Goal: Task Accomplishment & Management: Manage account settings

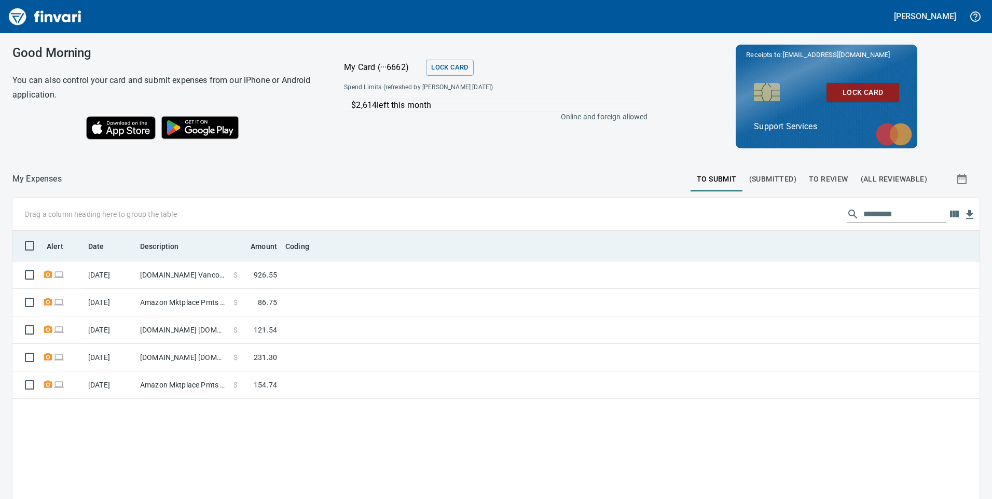
scroll to position [377, 949]
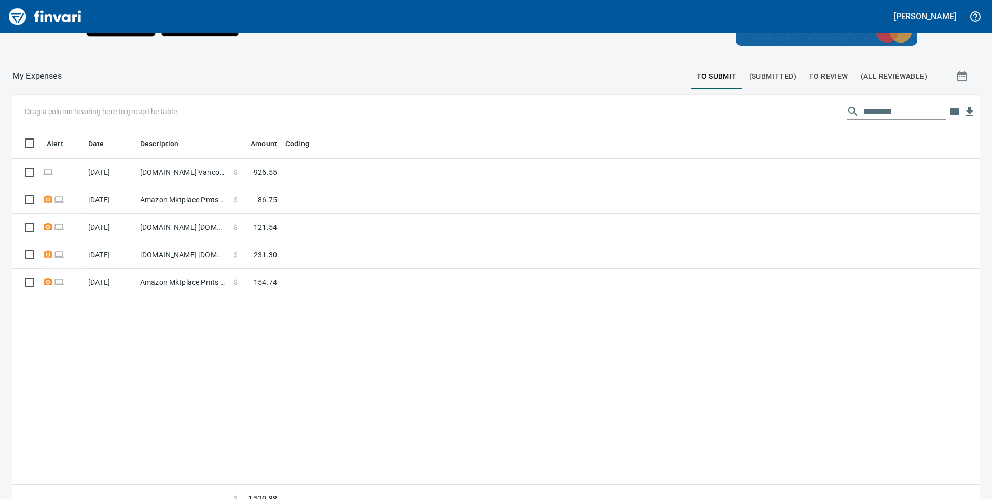
click at [832, 76] on span "To Review" at bounding box center [828, 76] width 39 height 13
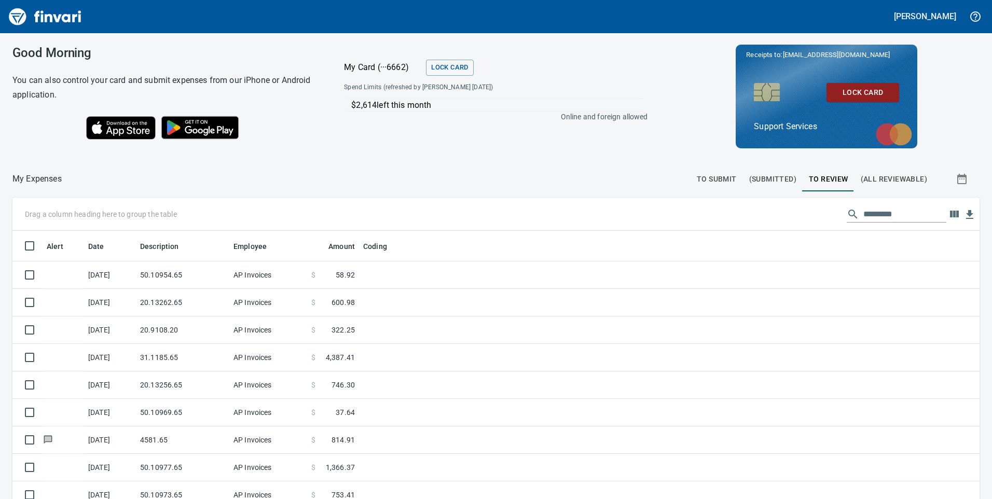
scroll to position [1, 1]
click at [881, 177] on span "(All Reviewable)" at bounding box center [894, 179] width 66 height 13
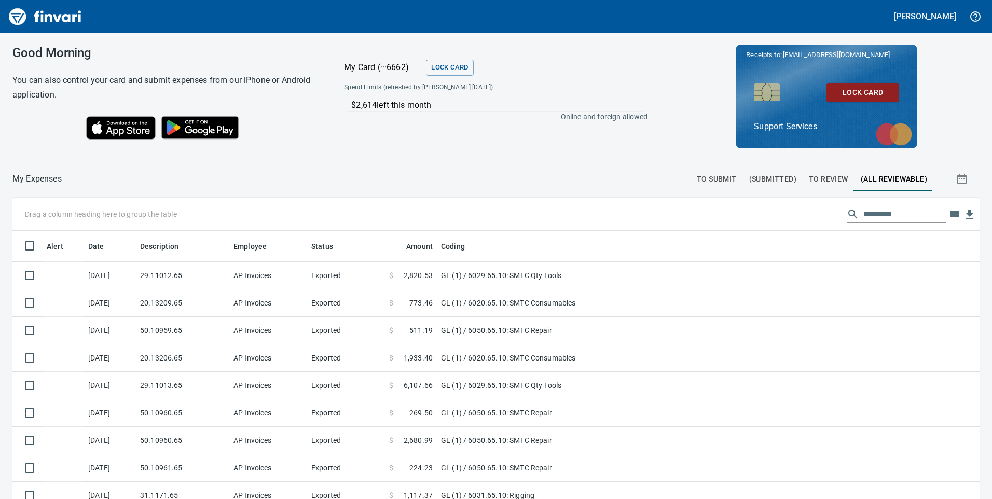
scroll to position [3580, 0]
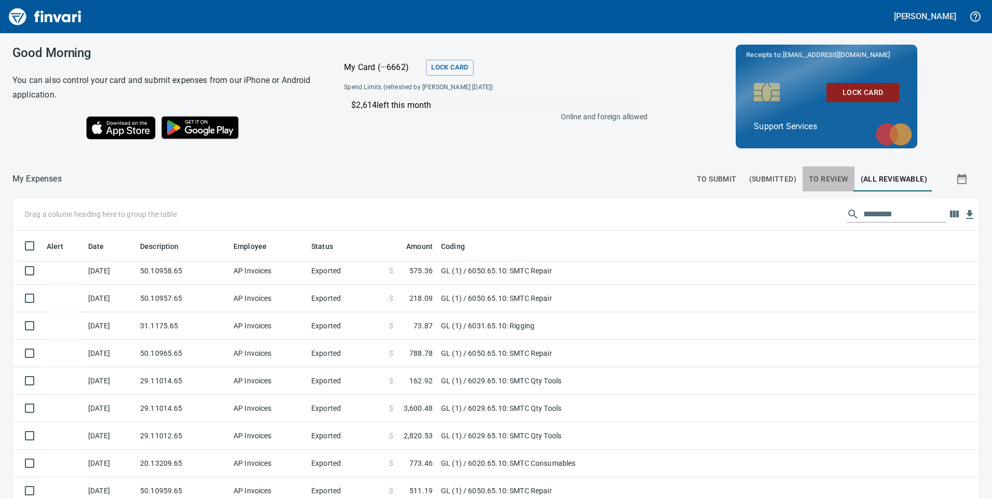
click at [830, 170] on button "To Review" at bounding box center [829, 179] width 52 height 25
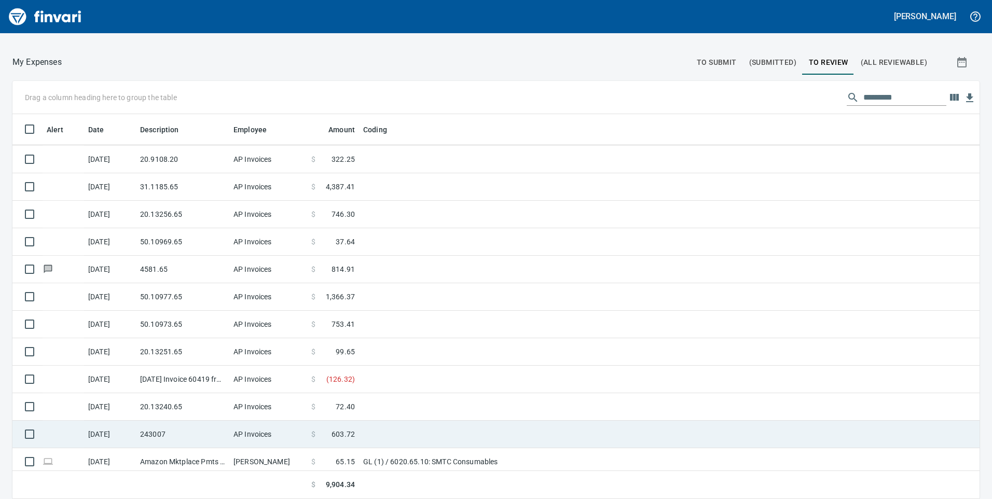
scroll to position [86, 0]
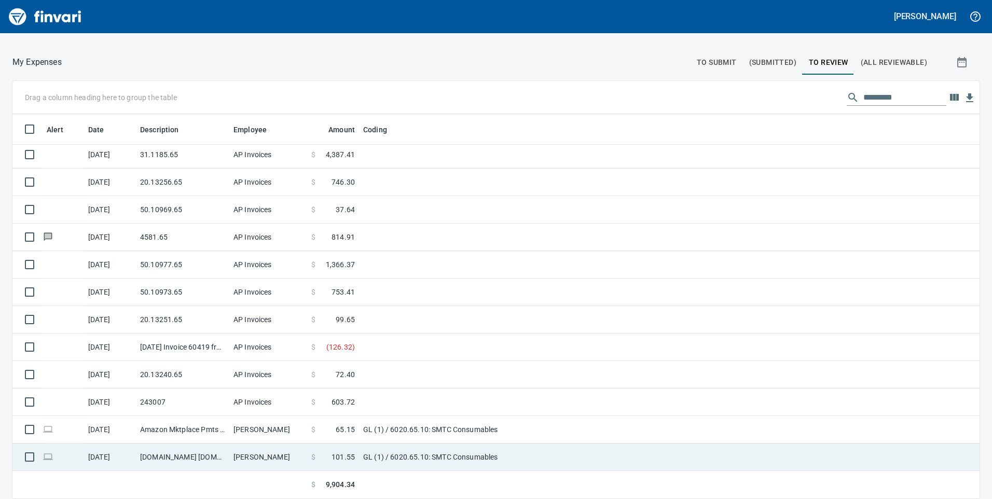
click at [427, 462] on td "GL (1) / 6020.65.10: SMTC Consumables" at bounding box center [488, 457] width 259 height 27
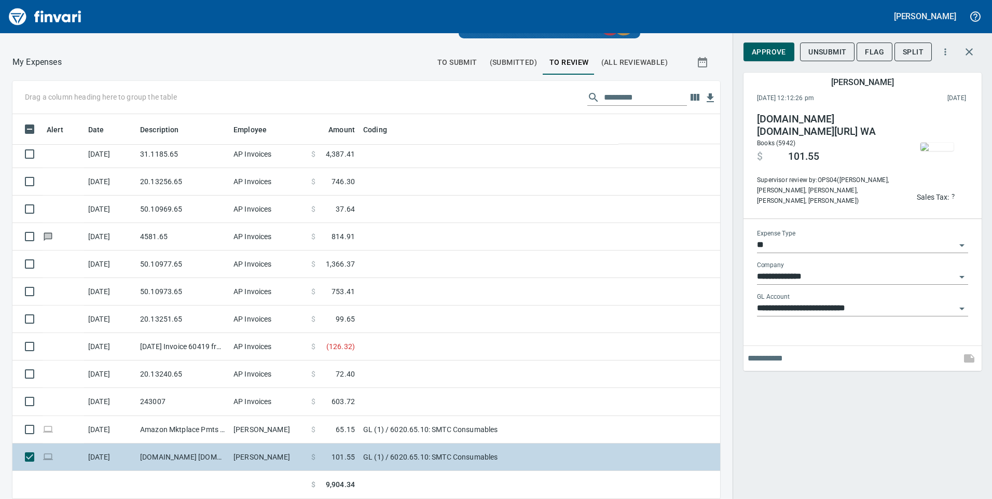
scroll to position [103, 0]
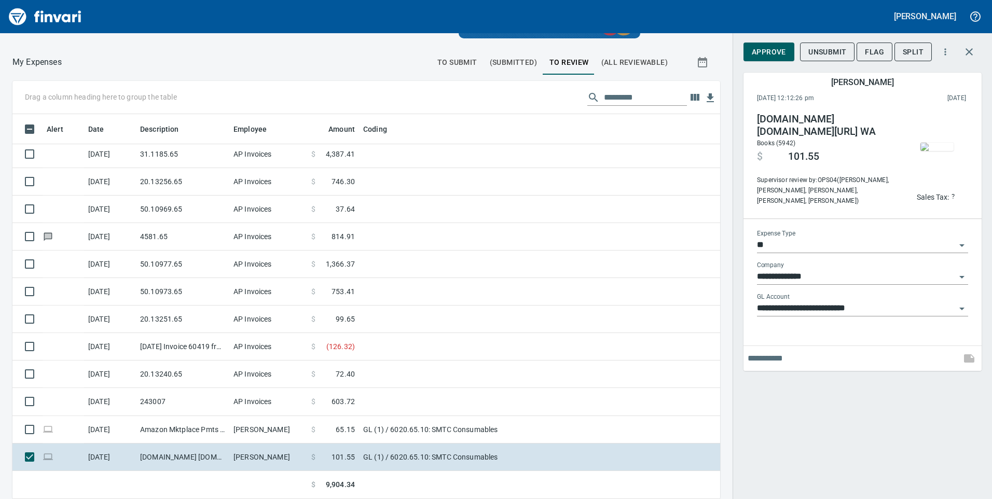
click at [775, 58] on span "Approve" at bounding box center [769, 52] width 34 height 13
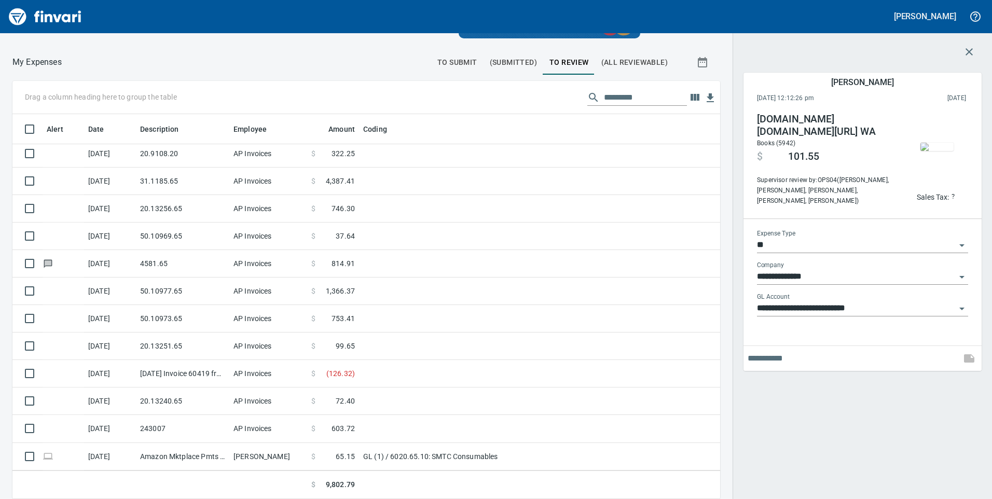
scroll to position [59, 0]
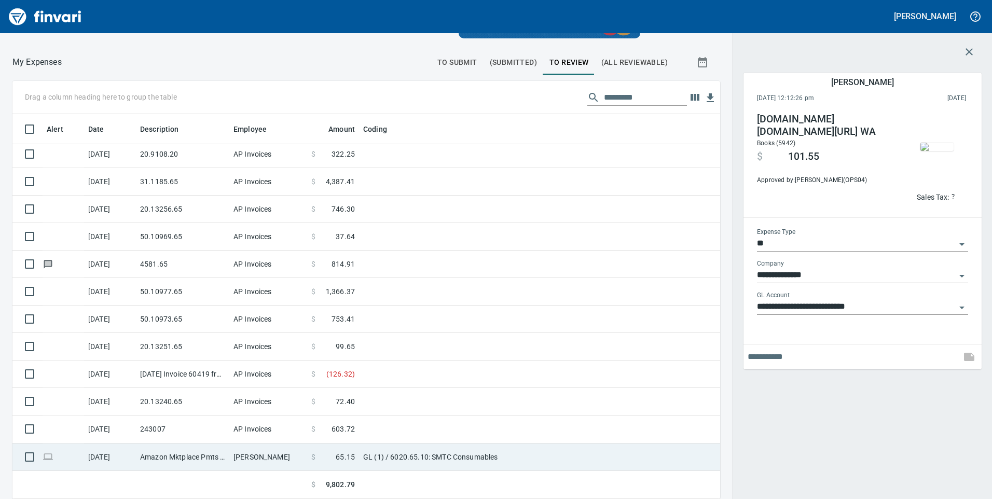
click at [422, 453] on td "GL (1) / 6020.65.10: SMTC Consumables" at bounding box center [488, 457] width 259 height 27
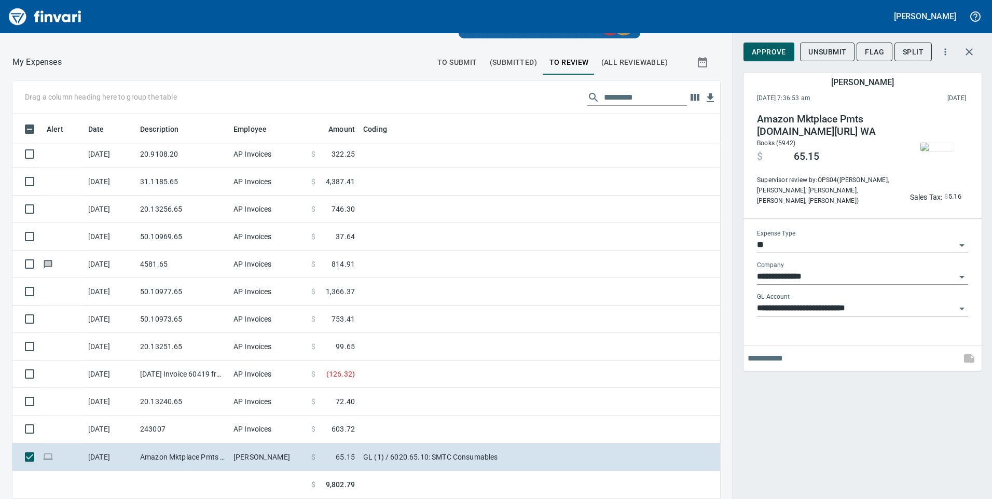
click at [944, 151] on img "button" at bounding box center [936, 147] width 33 height 8
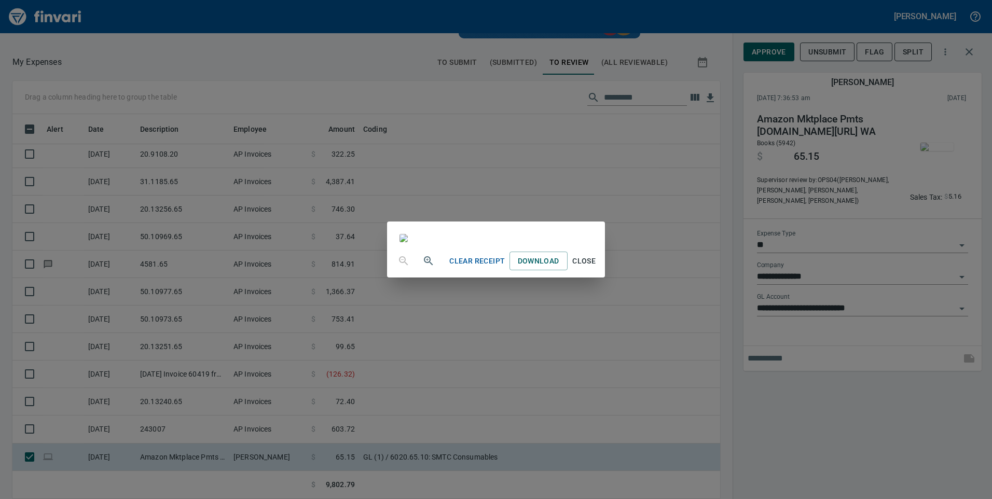
click at [263, 83] on div "Clear Receipt Download Close" at bounding box center [496, 249] width 992 height 499
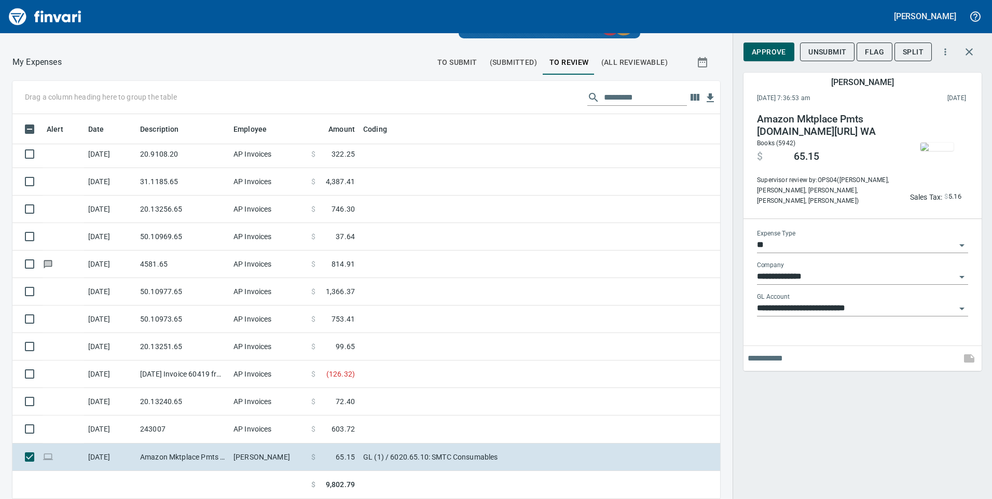
click at [768, 363] on input "text" at bounding box center [852, 358] width 209 height 17
type input "**********"
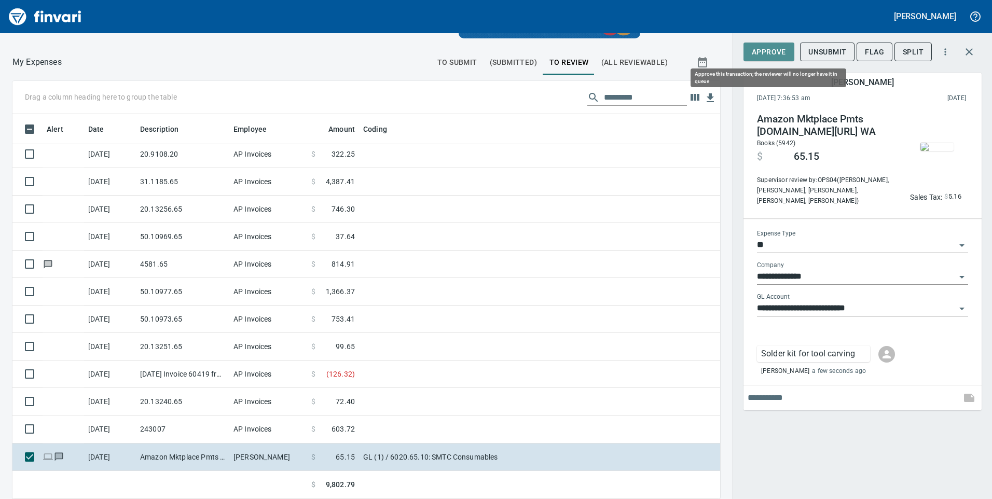
click at [765, 57] on span "Approve" at bounding box center [769, 52] width 34 height 13
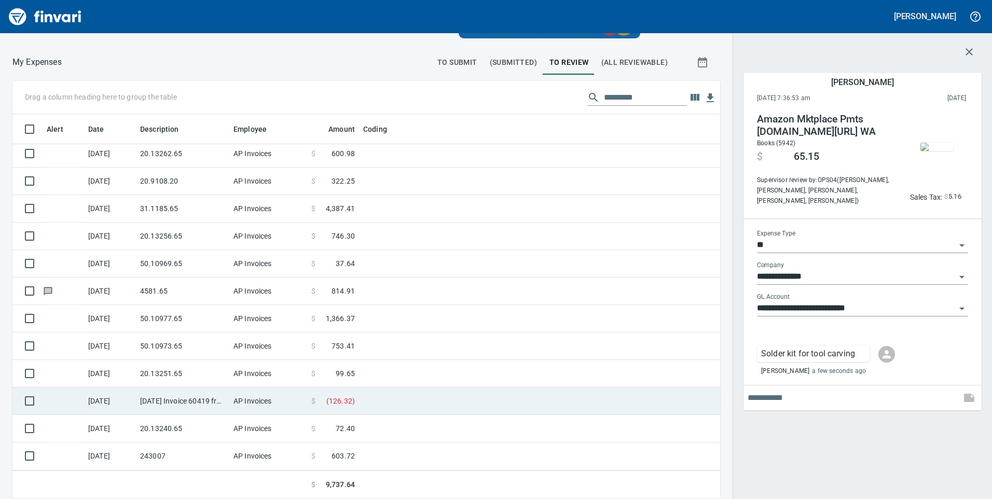
scroll to position [31, 0]
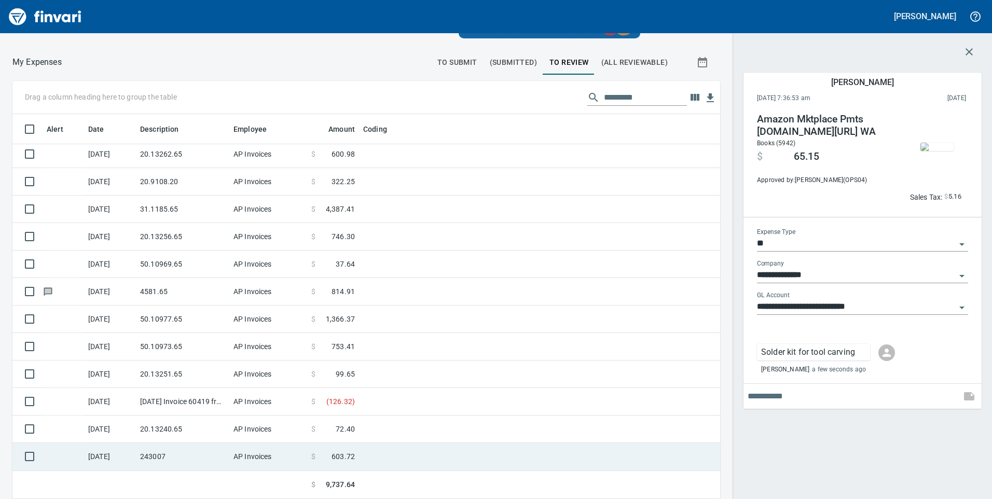
click at [278, 463] on td "AP Invoices" at bounding box center [268, 456] width 78 height 27
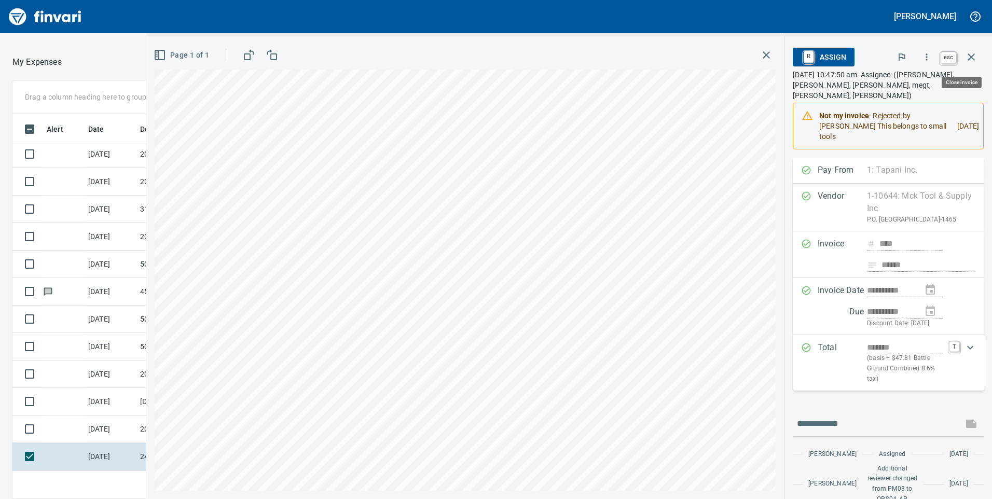
scroll to position [377, 684]
click at [969, 52] on icon "button" at bounding box center [971, 57] width 12 height 12
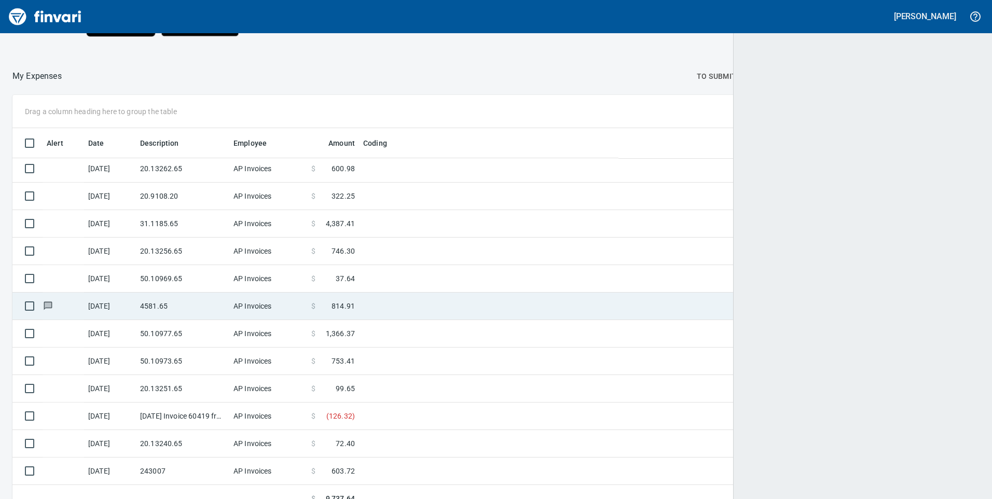
scroll to position [377, 942]
